Goal: Task Accomplishment & Management: Manage account settings

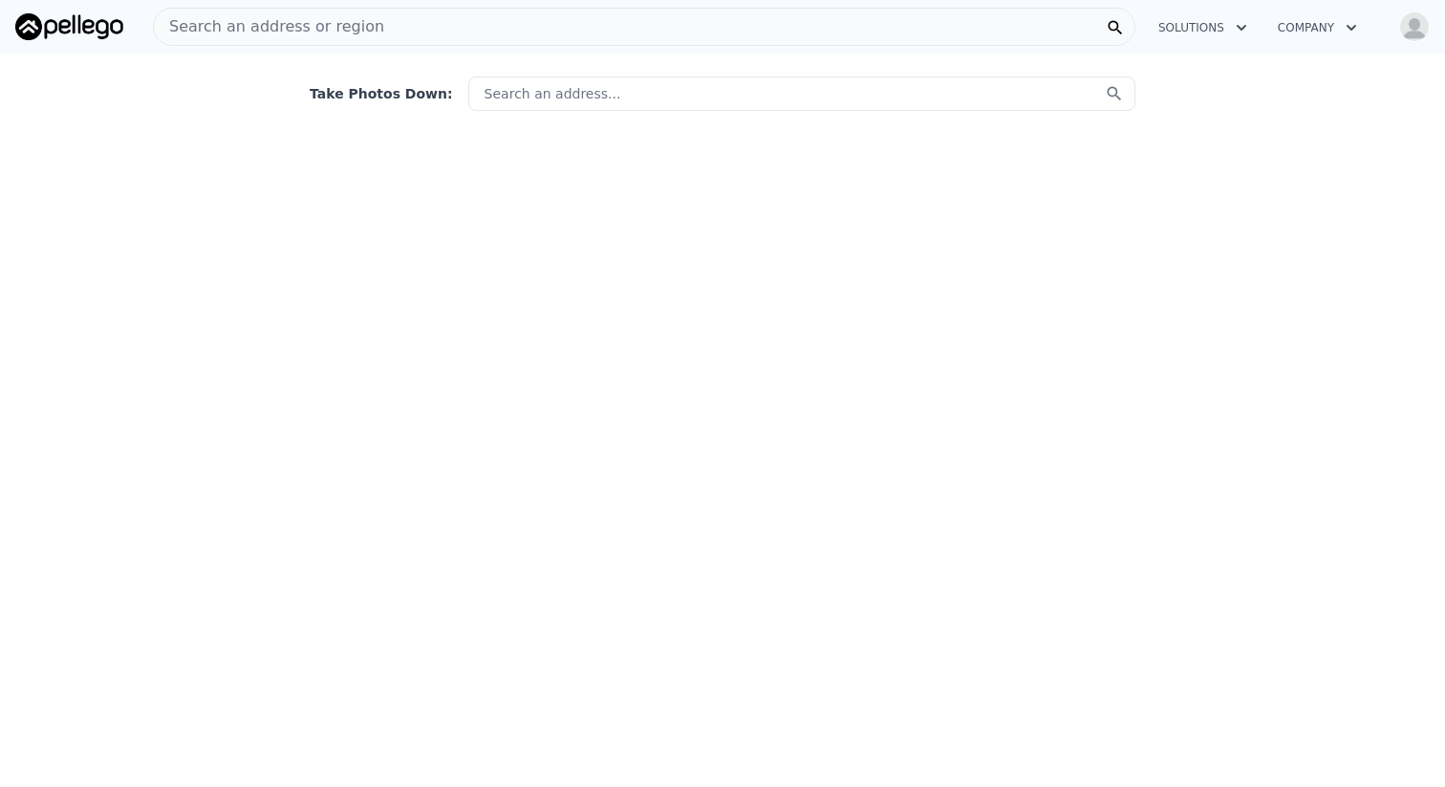
click at [1408, 26] on img "button" at bounding box center [1414, 26] width 31 height 31
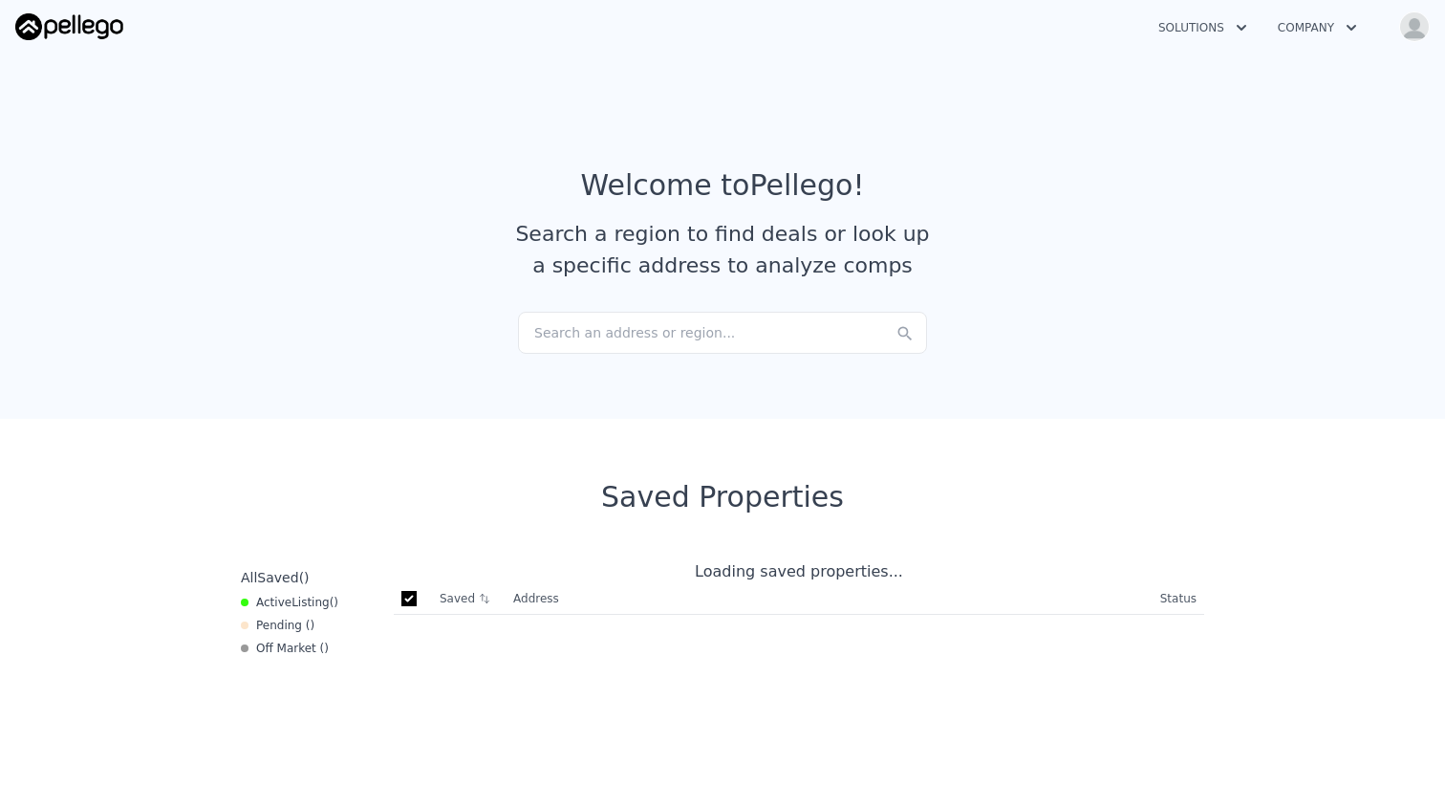
checkbox input "true"
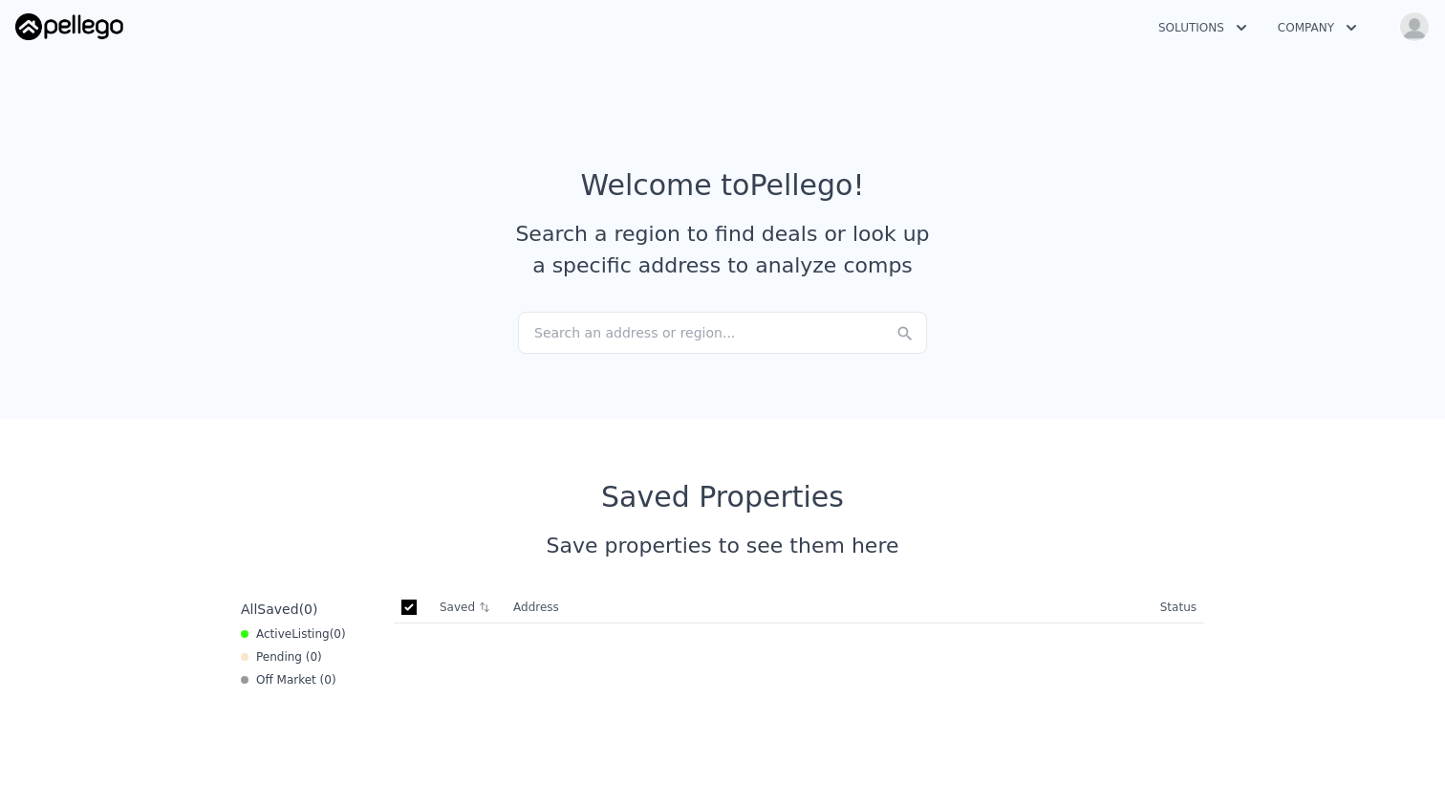
click at [1409, 25] on img "button" at bounding box center [1414, 26] width 31 height 31
